Goal: Check status: Check status

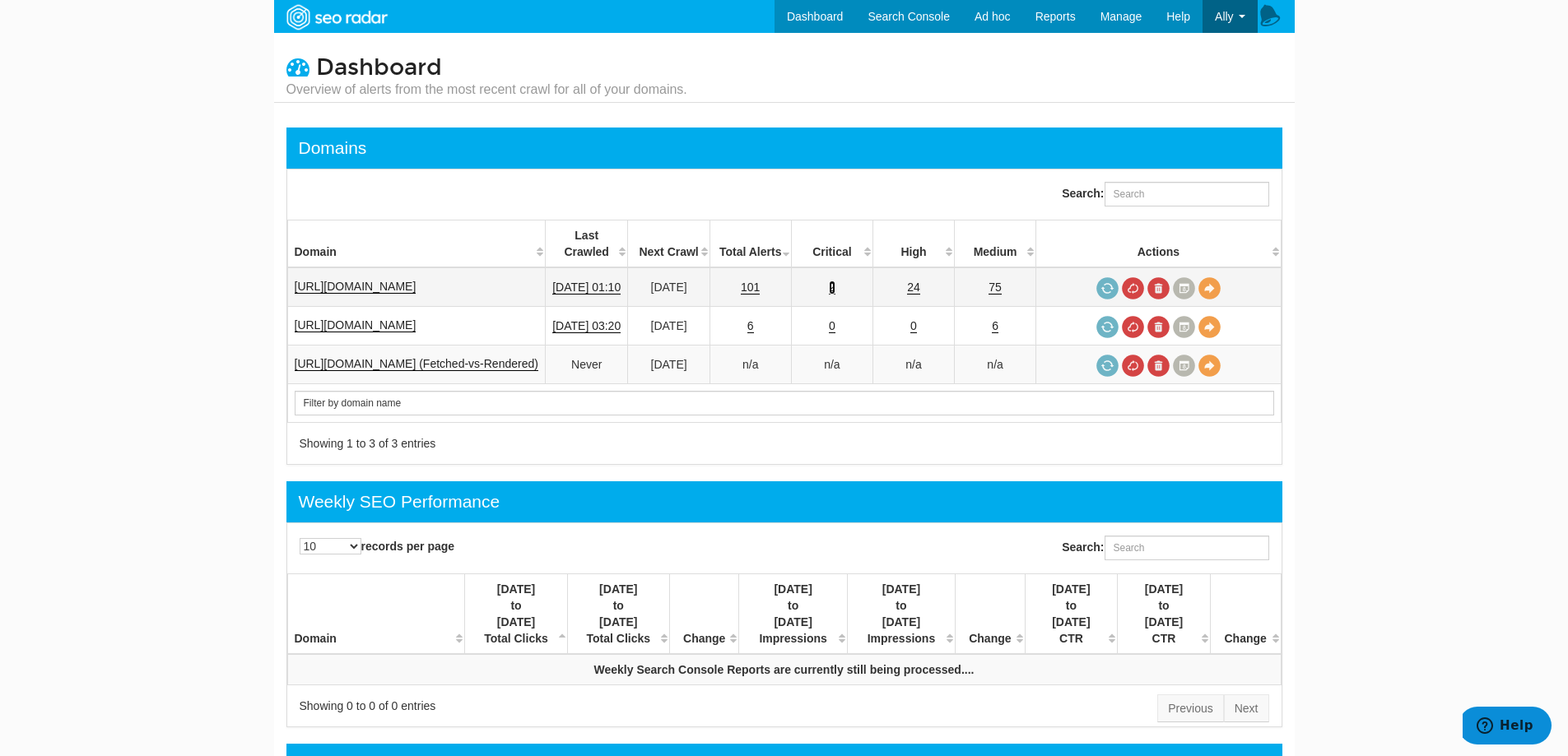
click at [836, 280] on link "2" at bounding box center [831, 287] width 6 height 14
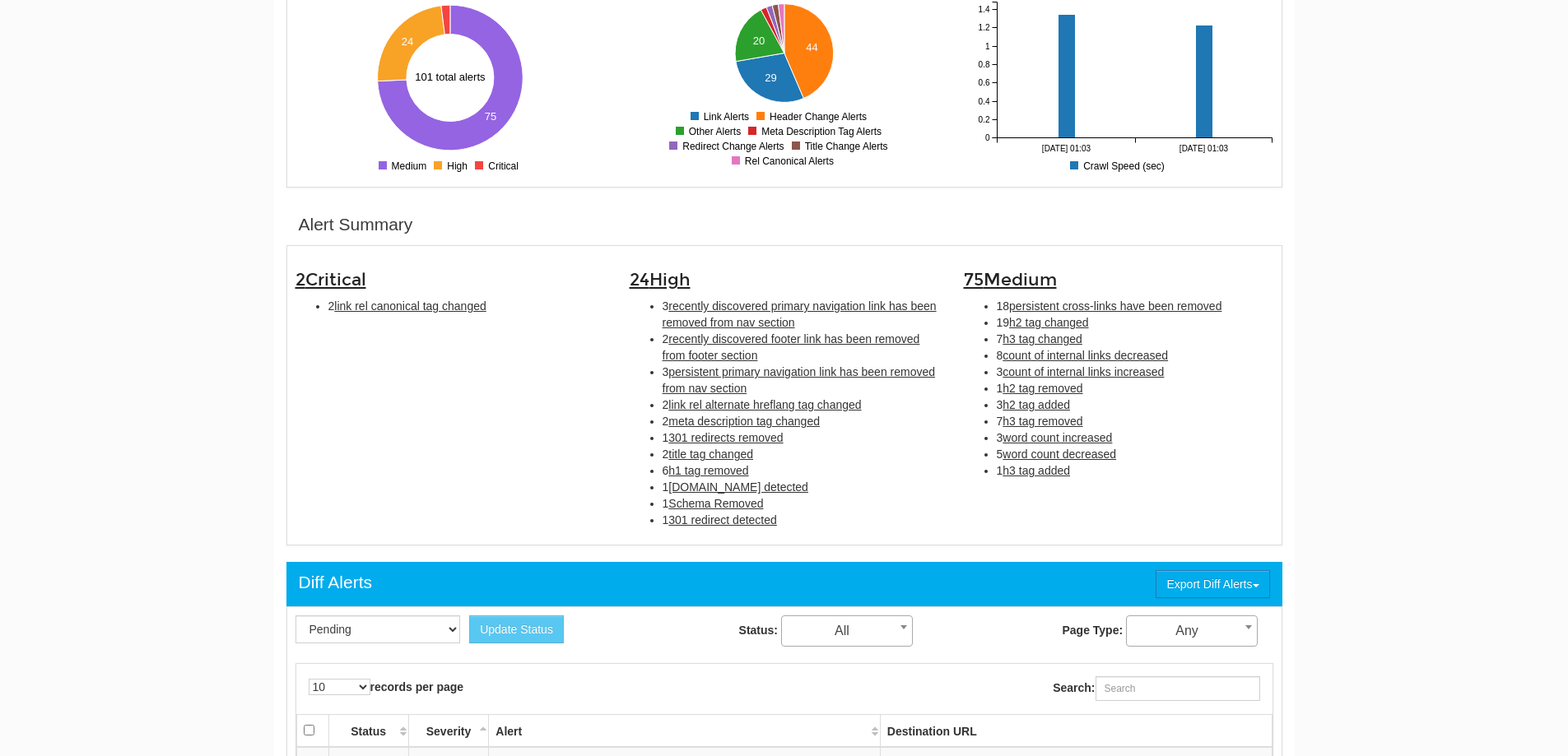
scroll to position [412, 0]
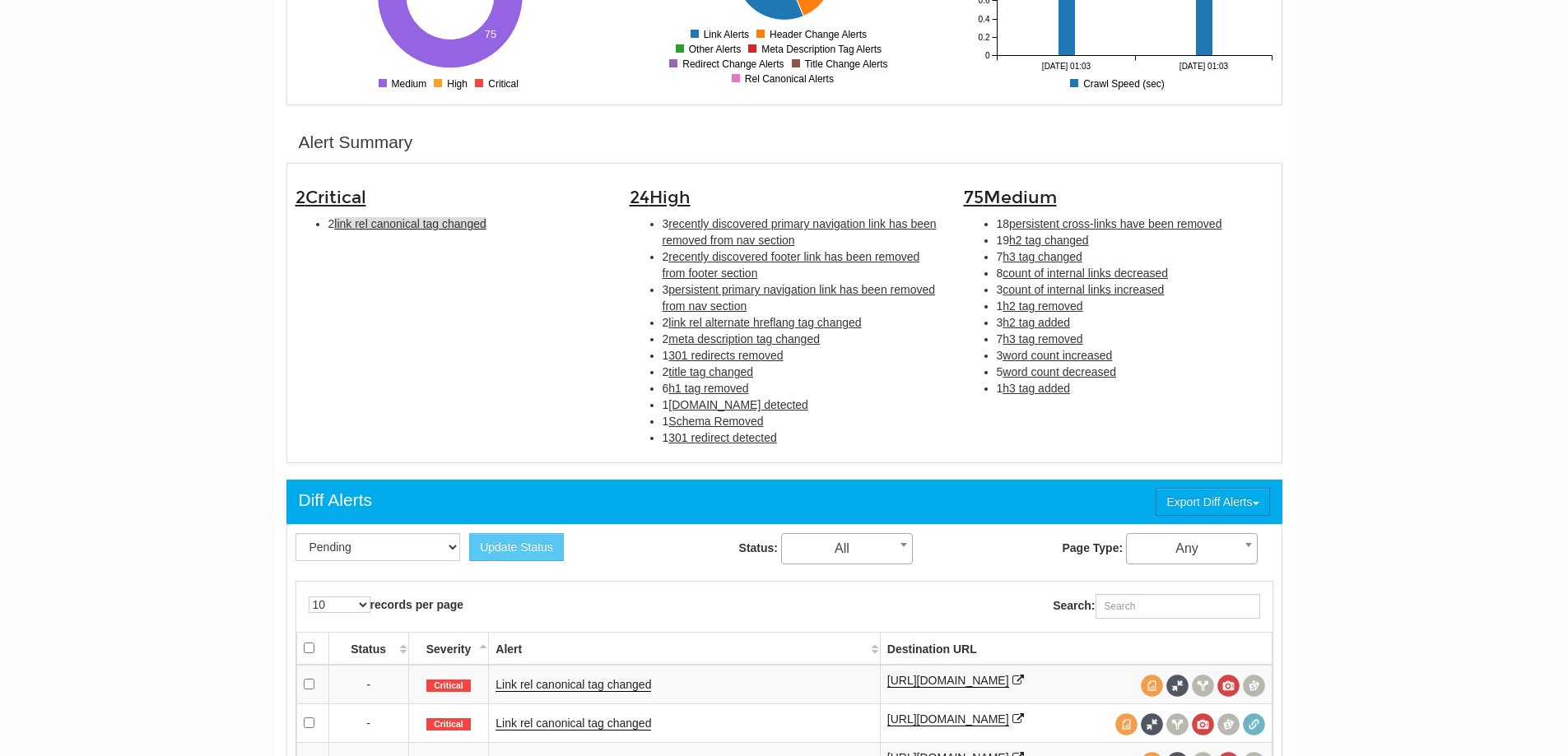
click at [410, 225] on span "link rel canonical tag changed" at bounding box center [410, 224] width 152 height 13
type input "link rel canonical tag changed"
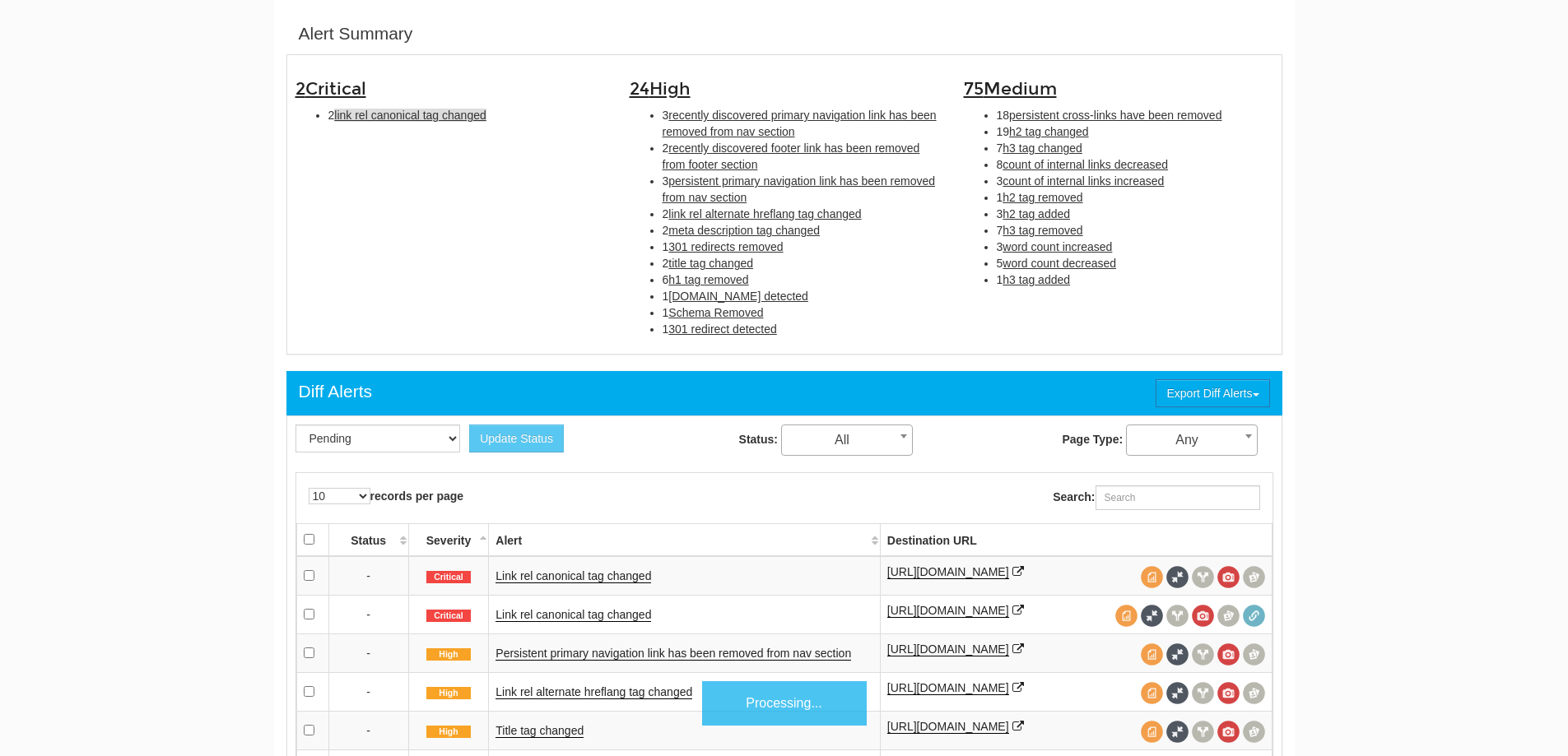
scroll to position [533, 0]
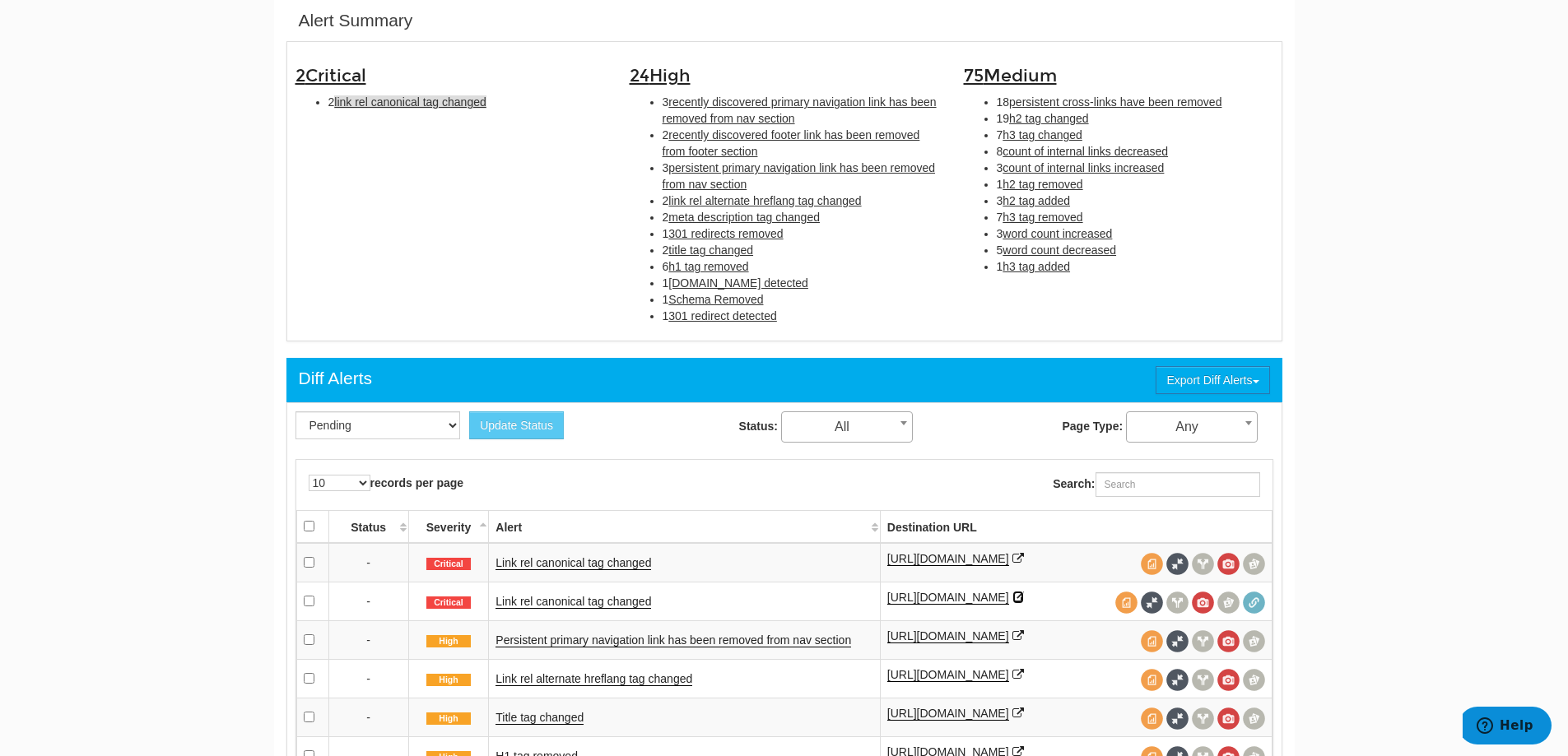
click at [1012, 604] on icon at bounding box center [1017, 597] width 12 height 12
click at [576, 571] on link "Link rel canonical tag changed" at bounding box center [574, 562] width 155 height 14
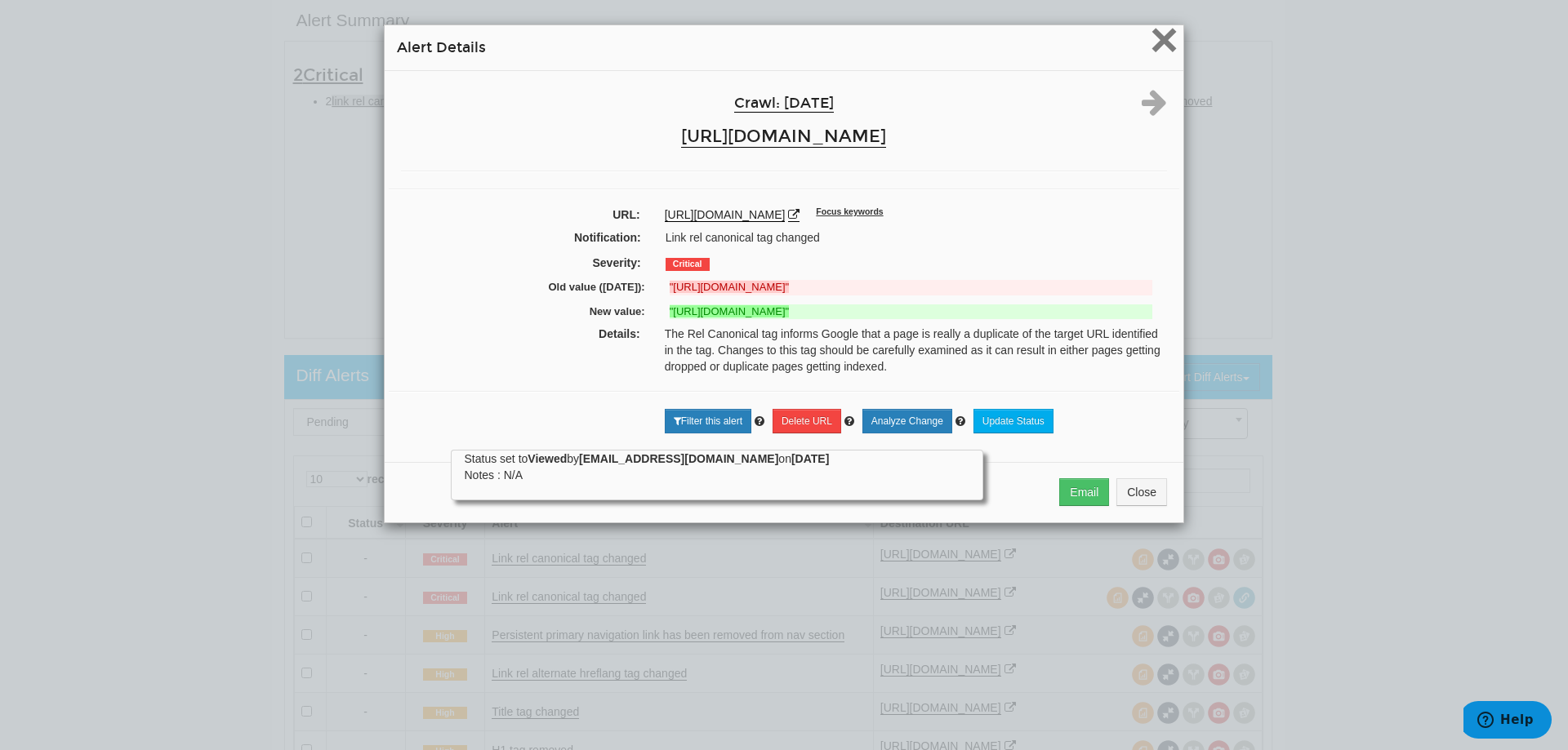
click at [1161, 37] on span "×" at bounding box center [1165, 40] width 29 height 54
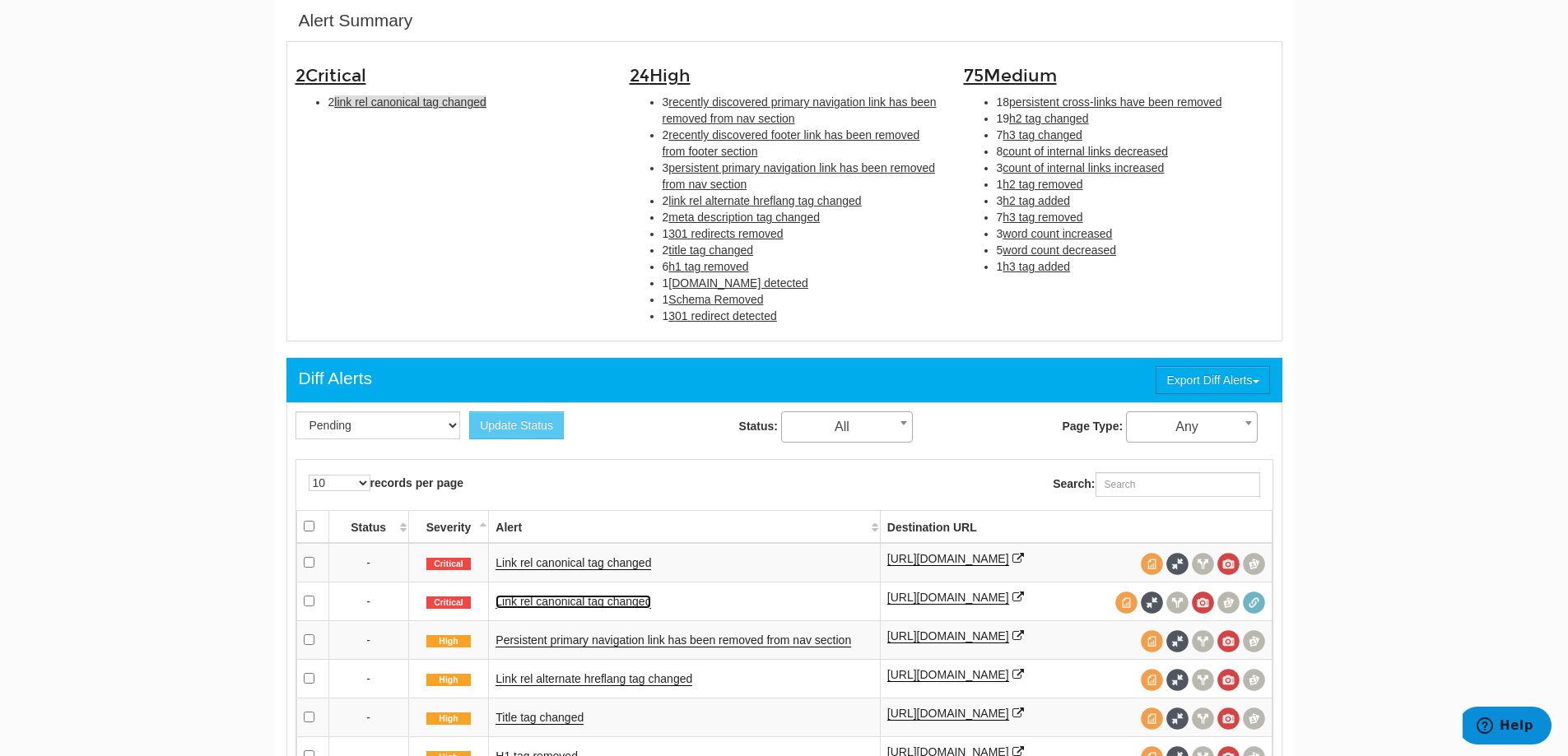
click at [630, 609] on link "Link rel canonical tag changed" at bounding box center [574, 602] width 155 height 14
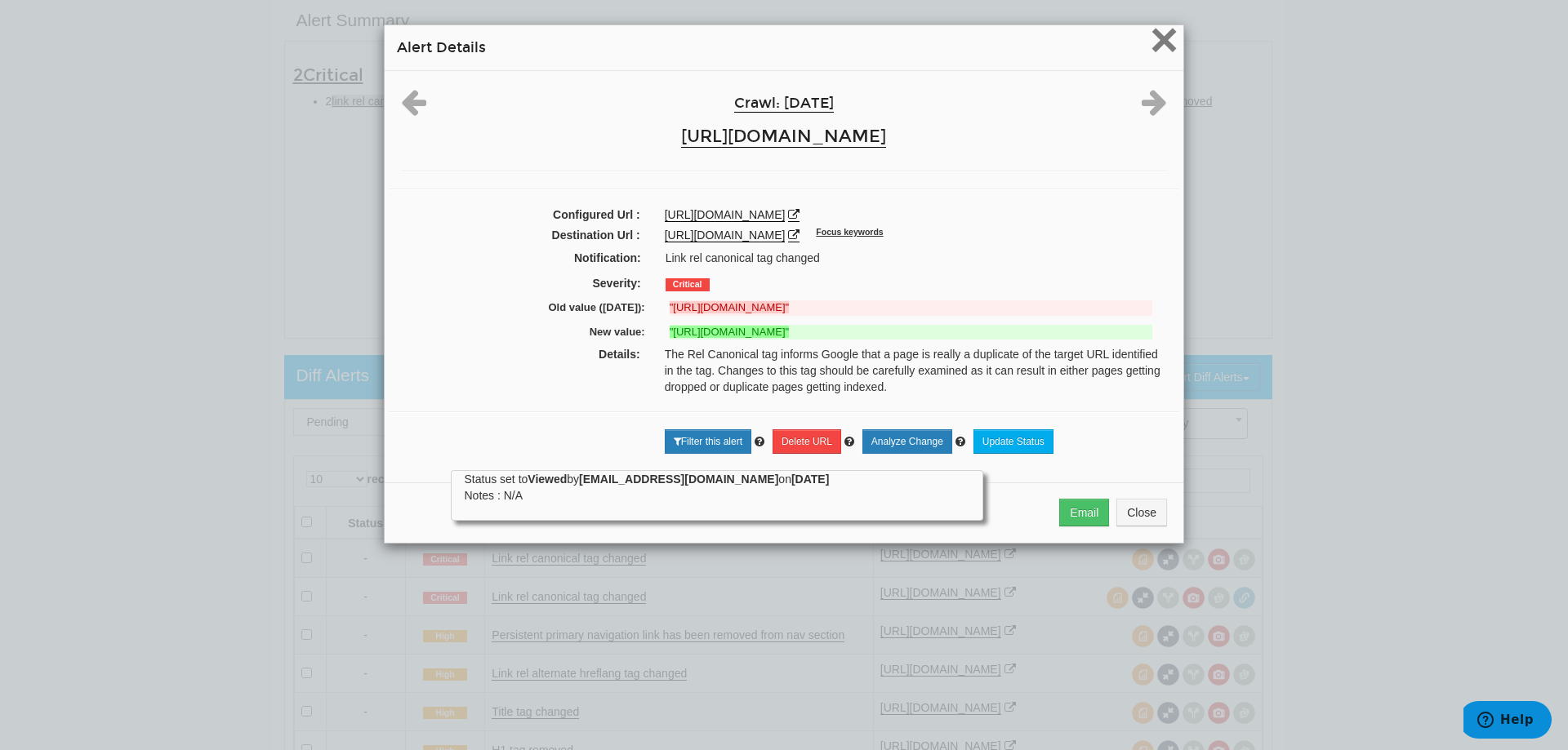
drag, startPoint x: 1161, startPoint y: 37, endPoint x: 1218, endPoint y: 7, distance: 64.4
click at [1161, 34] on span "×" at bounding box center [1165, 40] width 29 height 54
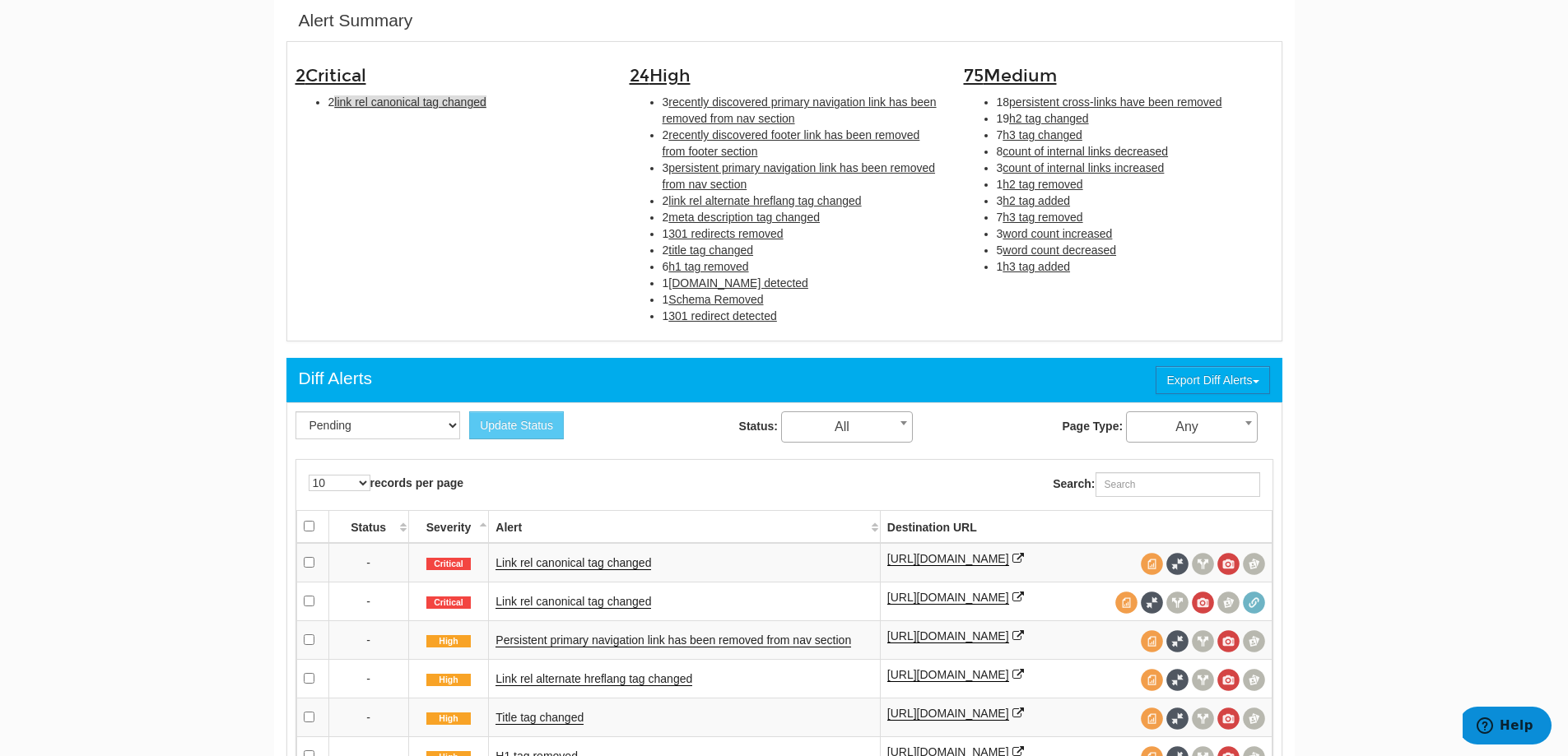
scroll to position [451, 0]
